Goal: Check status: Check status

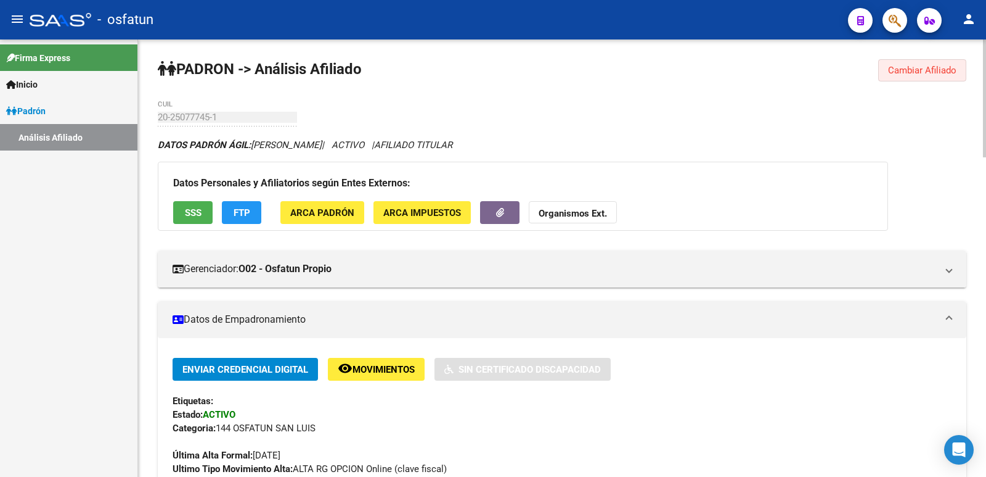
click at [944, 72] on span "Cambiar Afiliado" at bounding box center [922, 70] width 68 height 11
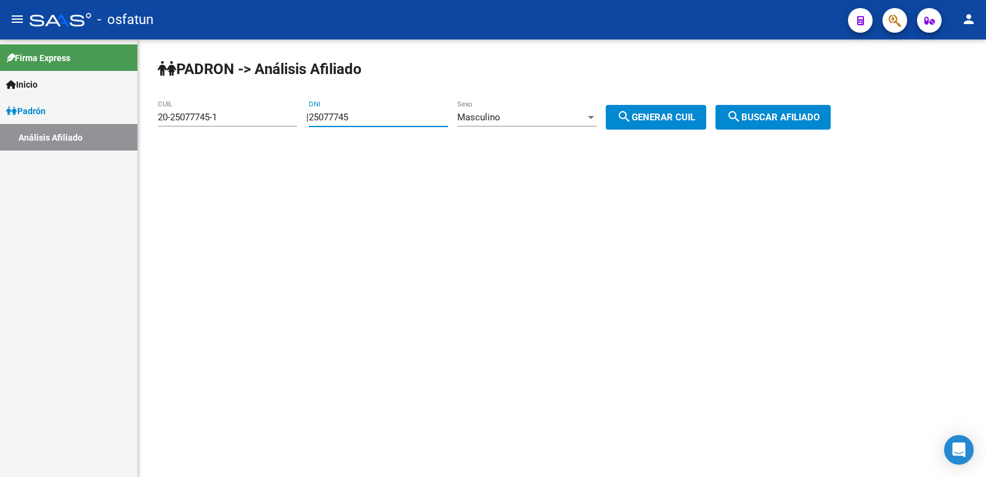
drag, startPoint x: 385, startPoint y: 125, endPoint x: 288, endPoint y: 128, distance: 97.5
click at [288, 123] on app-analisis-afiliado "PADRON -> Análisis Afiliado 20-25077745-1 CUIL | 25077745 DNI Masculino Sexo se…" at bounding box center [499, 117] width 682 height 11
paste input "40909119"
type input "40909119"
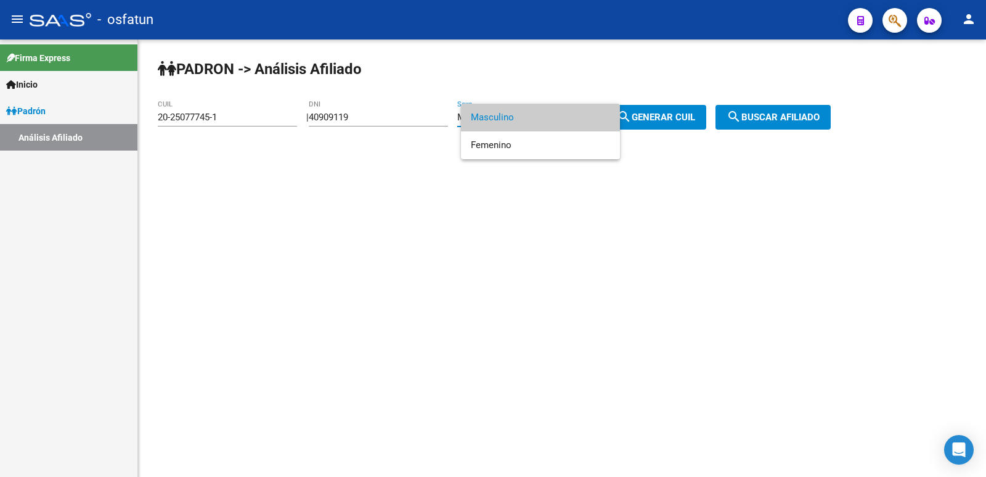
click at [528, 121] on span "Masculino" at bounding box center [540, 118] width 139 height 28
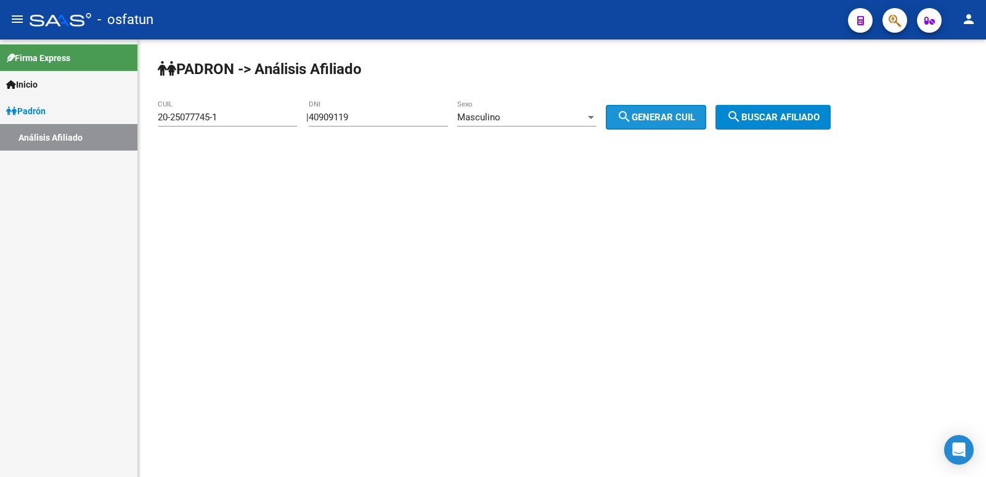
click at [679, 112] on span "search Generar CUIL" at bounding box center [656, 117] width 78 height 11
type input "23-40909119-9"
drag, startPoint x: 810, startPoint y: 122, endPoint x: 588, endPoint y: 215, distance: 240.4
click at [808, 122] on span "search Buscar afiliado" at bounding box center [773, 117] width 93 height 11
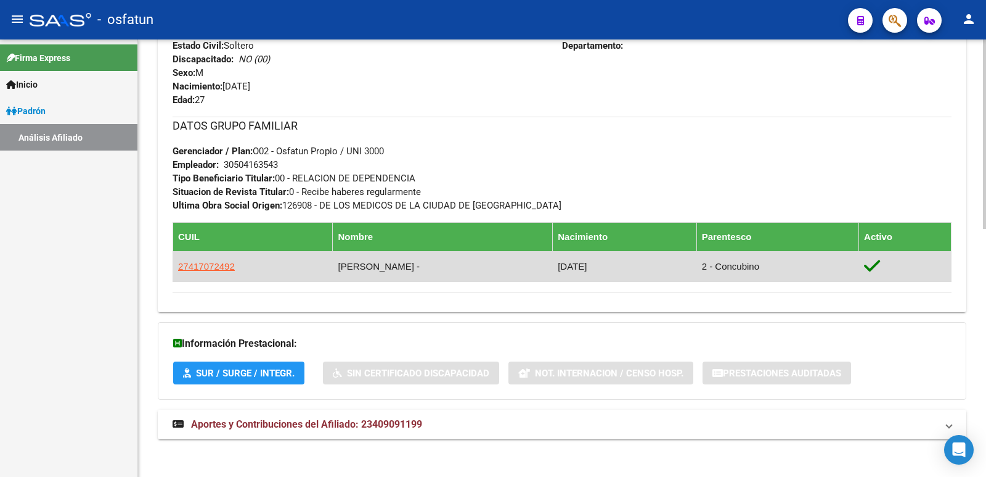
scroll to position [571, 0]
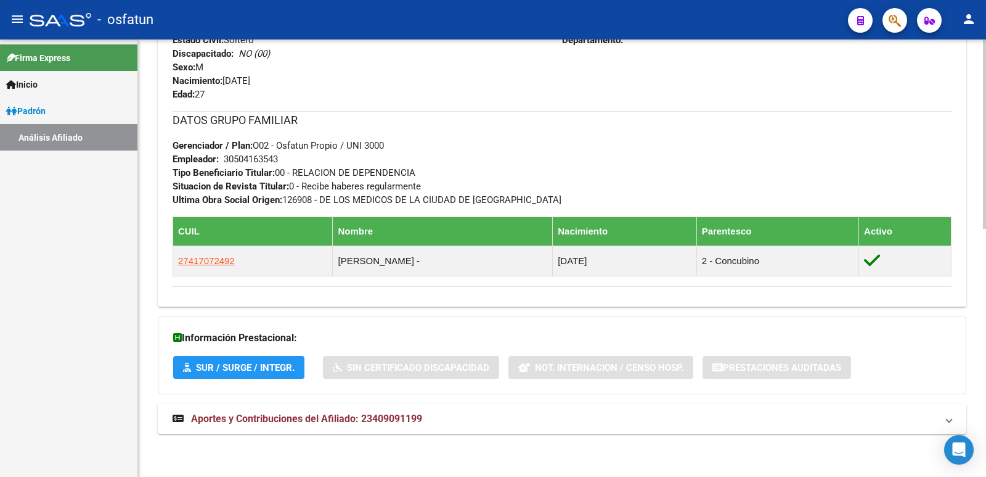
click at [380, 412] on span "Aportes y Contribuciones del Afiliado: 23409091199" at bounding box center [306, 418] width 231 height 12
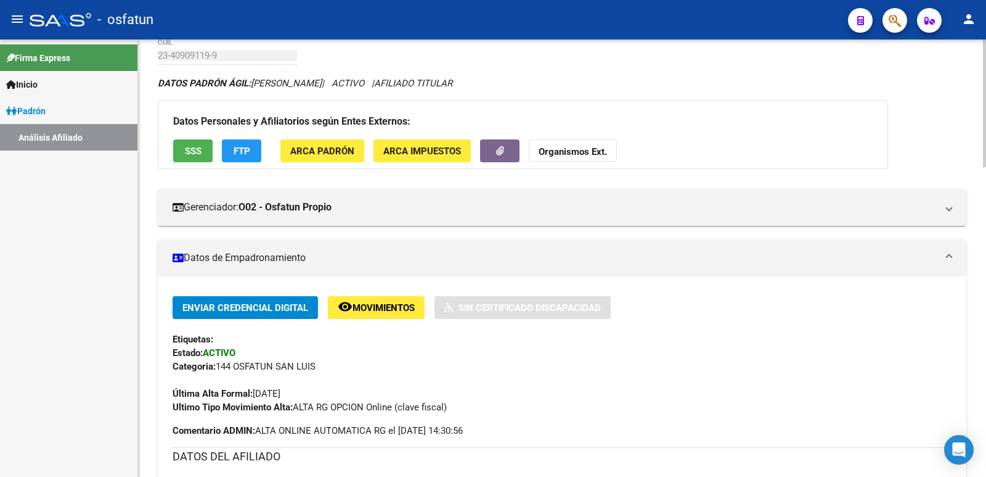
scroll to position [0, 0]
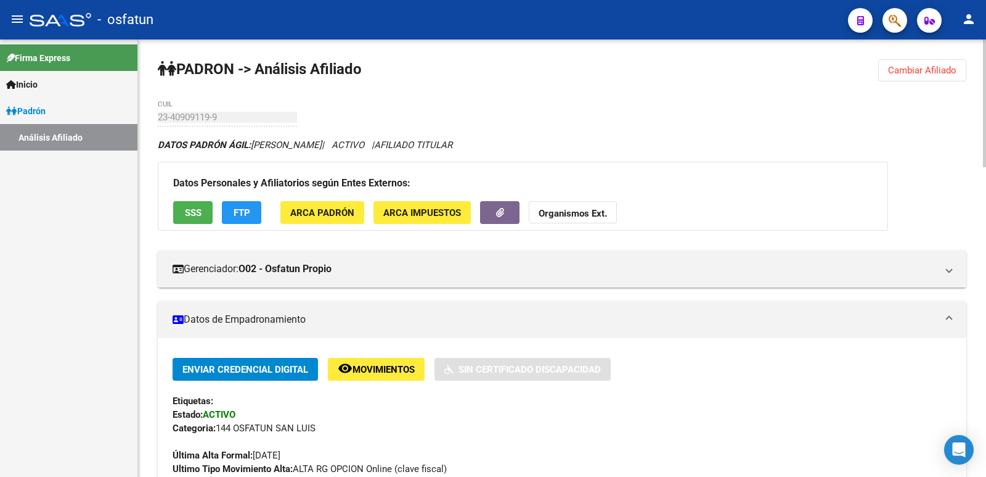
click at [927, 62] on button "Cambiar Afiliado" at bounding box center [922, 70] width 88 height 22
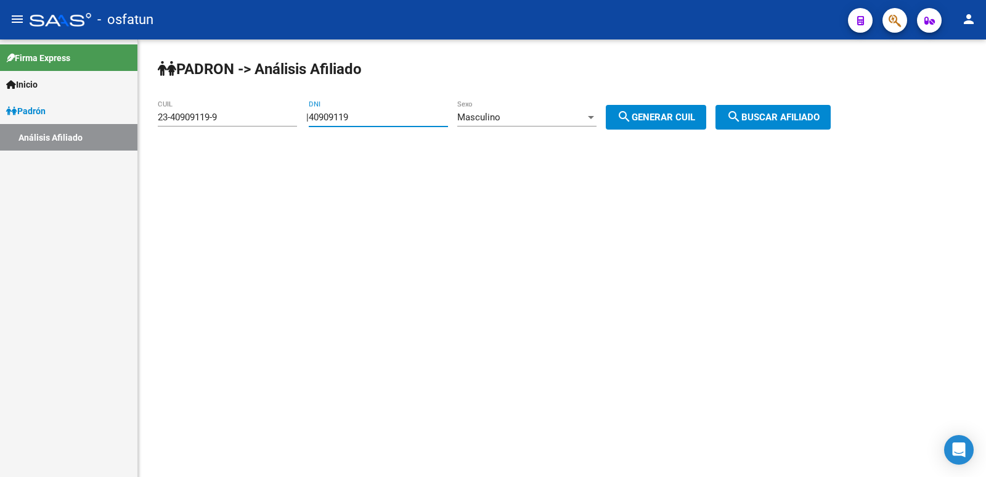
drag, startPoint x: 364, startPoint y: 117, endPoint x: 274, endPoint y: 118, distance: 90.0
click at [274, 118] on app-analisis-afiliado "PADRON -> Análisis Afiliado 23-40909119-9 CUIL | 40909119 DNI Masculino Sexo se…" at bounding box center [499, 117] width 682 height 11
paste input "486214"
type input "40486214"
click at [648, 115] on span "search Generar CUIL" at bounding box center [656, 117] width 78 height 11
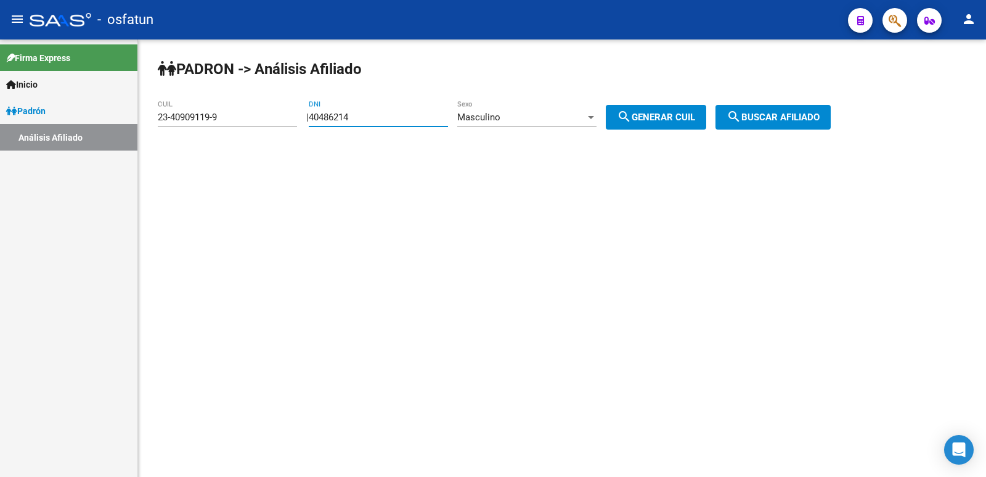
type input "20-40486214-7"
click at [706, 105] on button "search Generar CUIL" at bounding box center [656, 117] width 100 height 25
click at [764, 110] on button "search Buscar afiliado" at bounding box center [773, 117] width 115 height 25
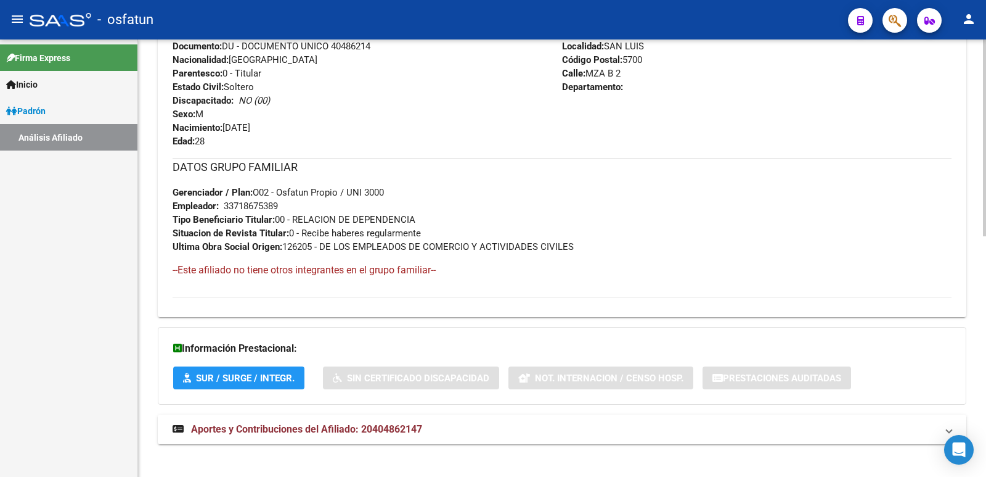
click at [328, 431] on span "Aportes y Contribuciones del Afiliado: 20404862147" at bounding box center [306, 429] width 231 height 12
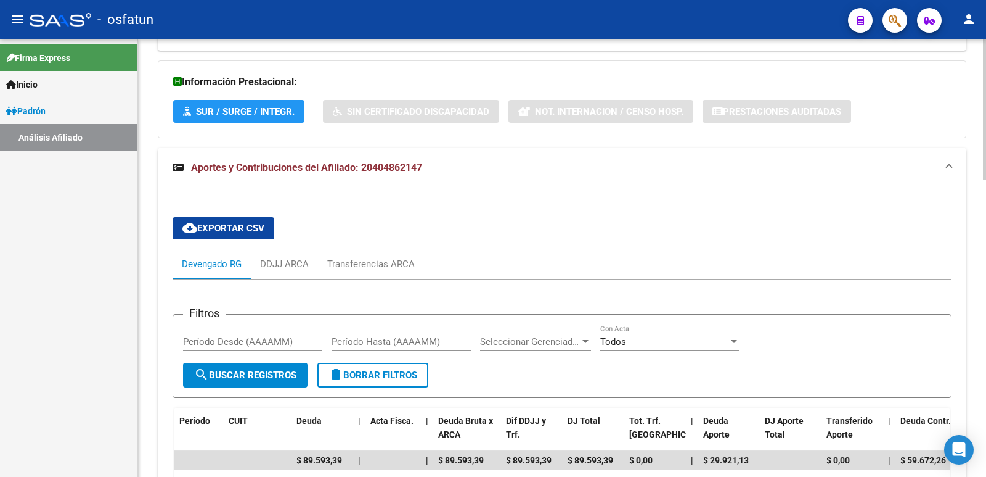
scroll to position [926, 0]
